Goal: Find contact information: Obtain details needed to contact an individual or organization

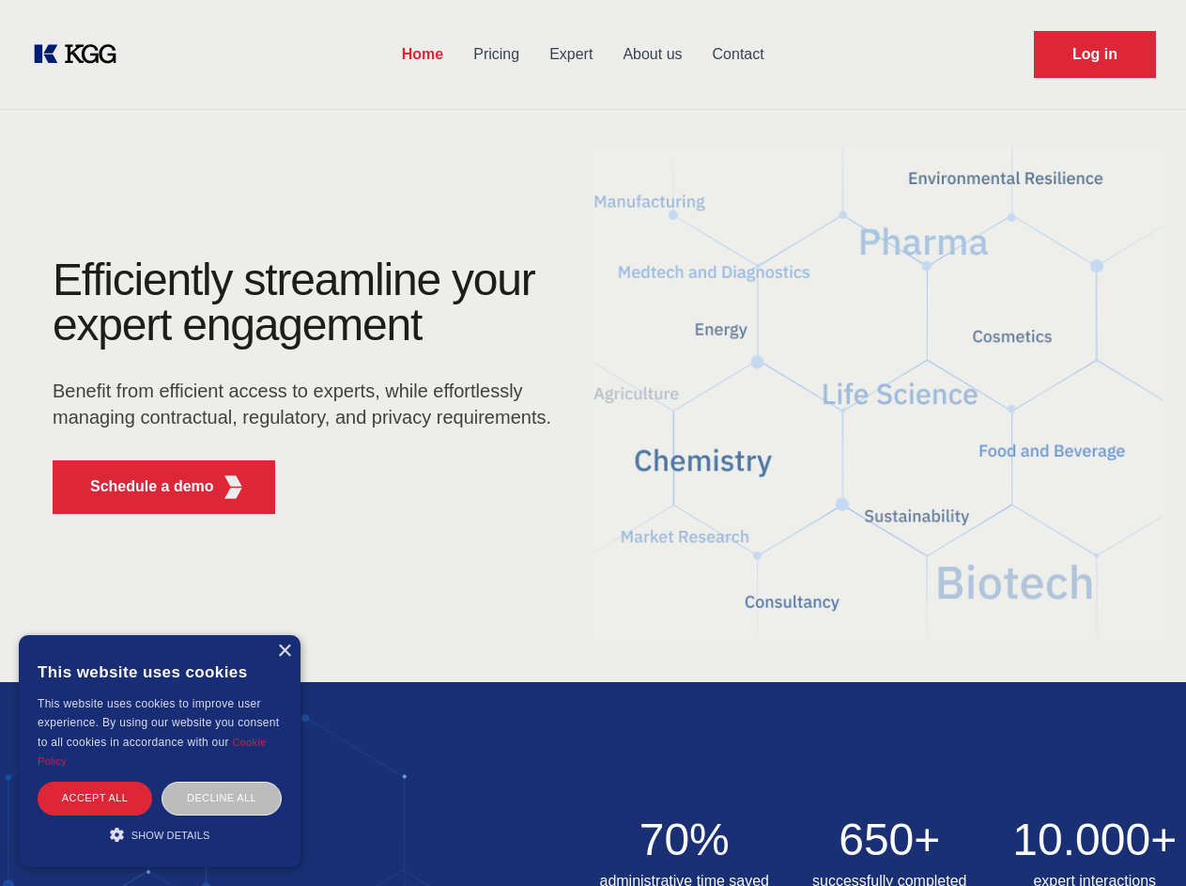
click at [593, 442] on div "Efficiently streamline your expert engagement Benefit from efficient access to …" at bounding box center [308, 392] width 571 height 271
click at [141, 487] on p "Schedule a demo" at bounding box center [152, 486] width 124 height 23
click at [284, 651] on div "× This website uses cookies This website uses cookies to improve user experienc…" at bounding box center [160, 751] width 282 height 232
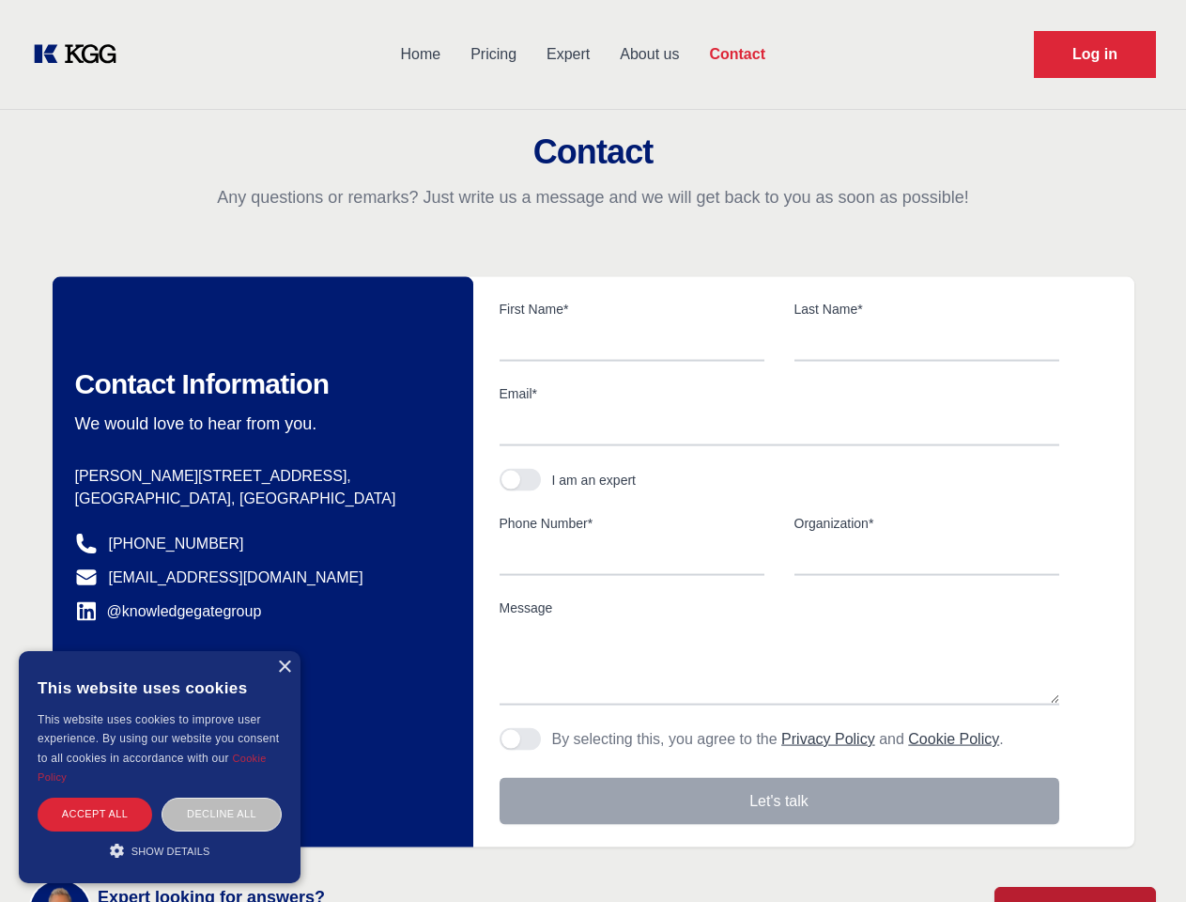
click at [95, 797] on div "Accept all" at bounding box center [95, 813] width 115 height 33
click at [222, 797] on div "Contact Information We would love to hear from you. Postal address [PERSON_NAME…" at bounding box center [263, 562] width 421 height 570
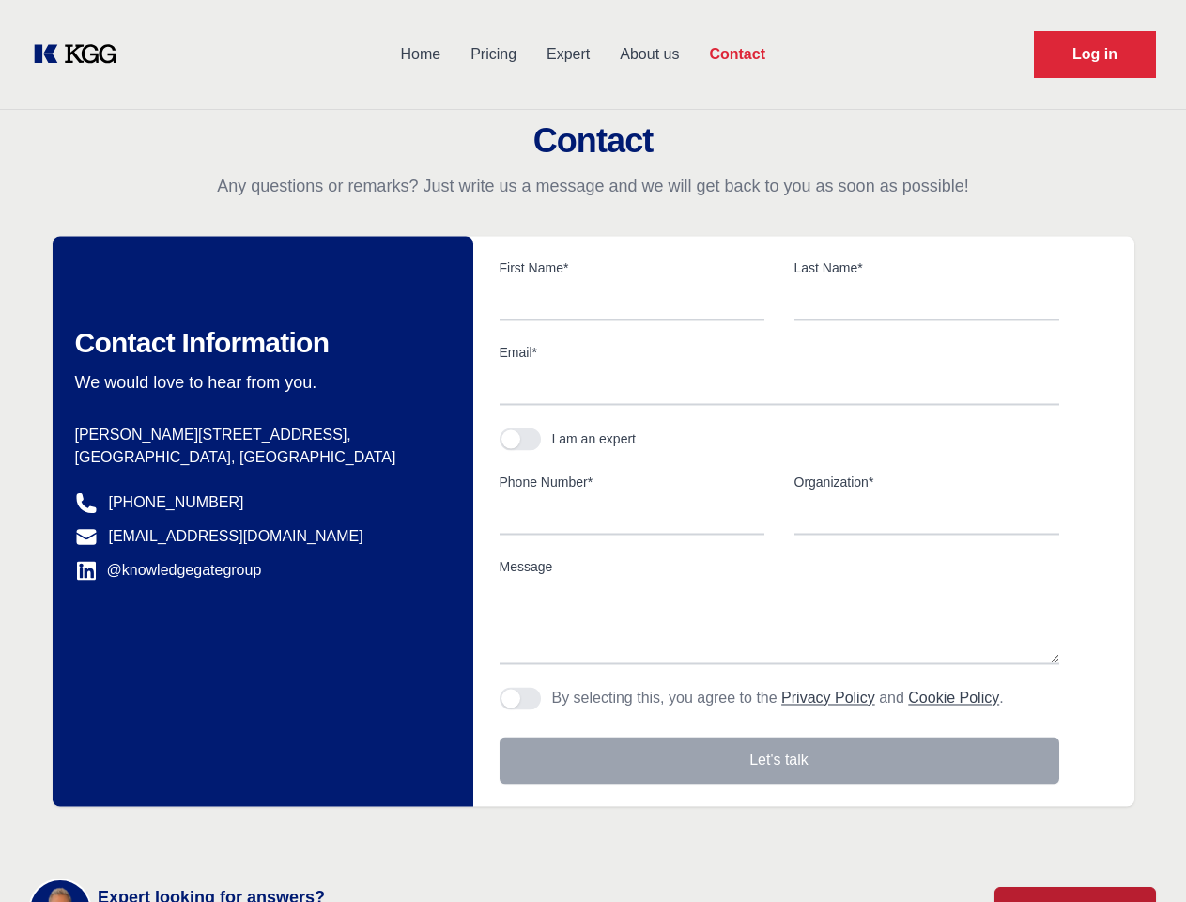
click at [160, 834] on main "Contact Any questions or remarks? Just write us a message and we will get back …" at bounding box center [593, 489] width 1186 height 978
